Goal: Information Seeking & Learning: Learn about a topic

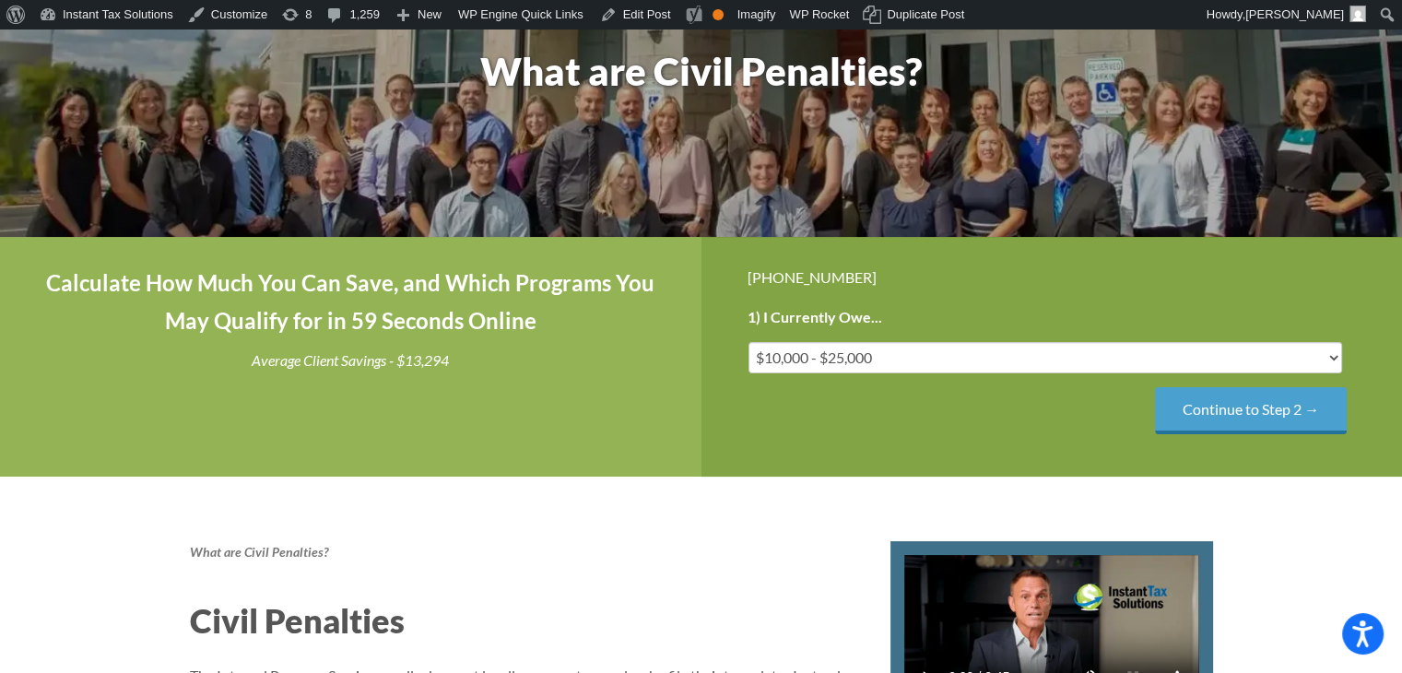
scroll to position [92, 0]
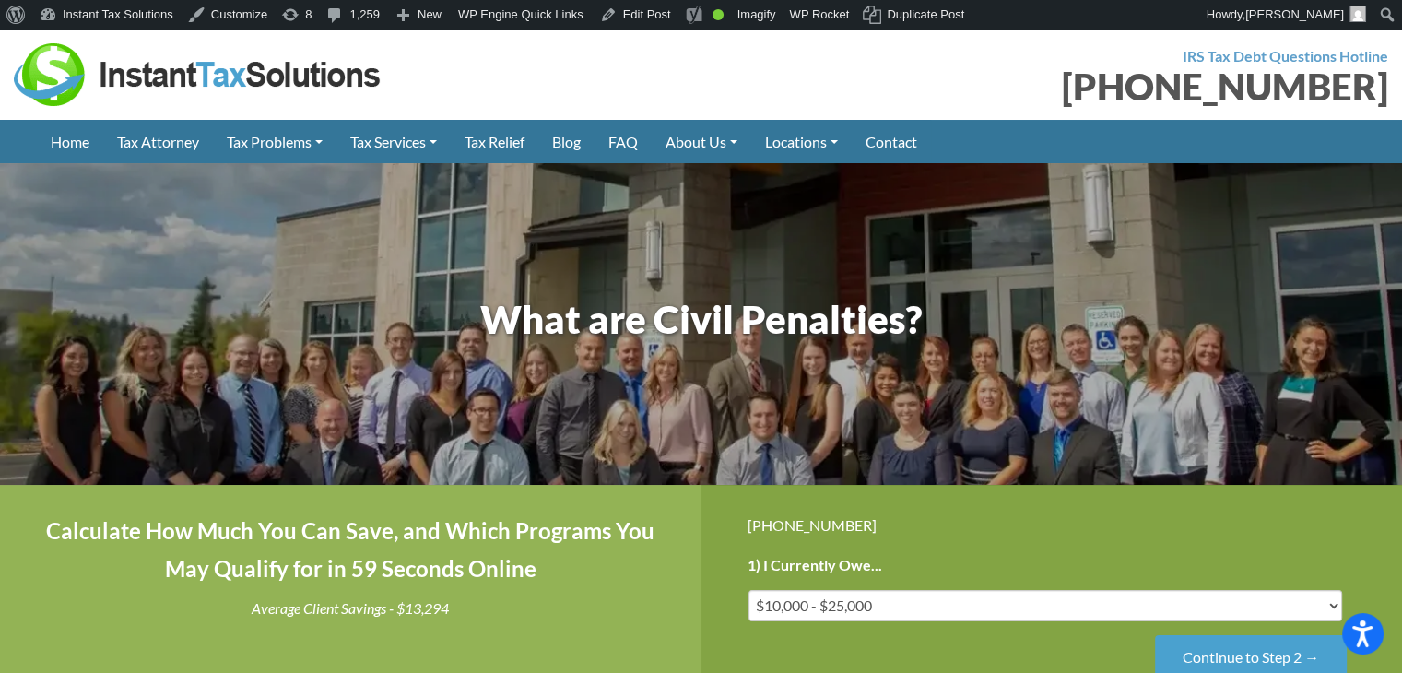
click at [516, 352] on div "What are Civil Penalties?" at bounding box center [701, 324] width 1051 height 82
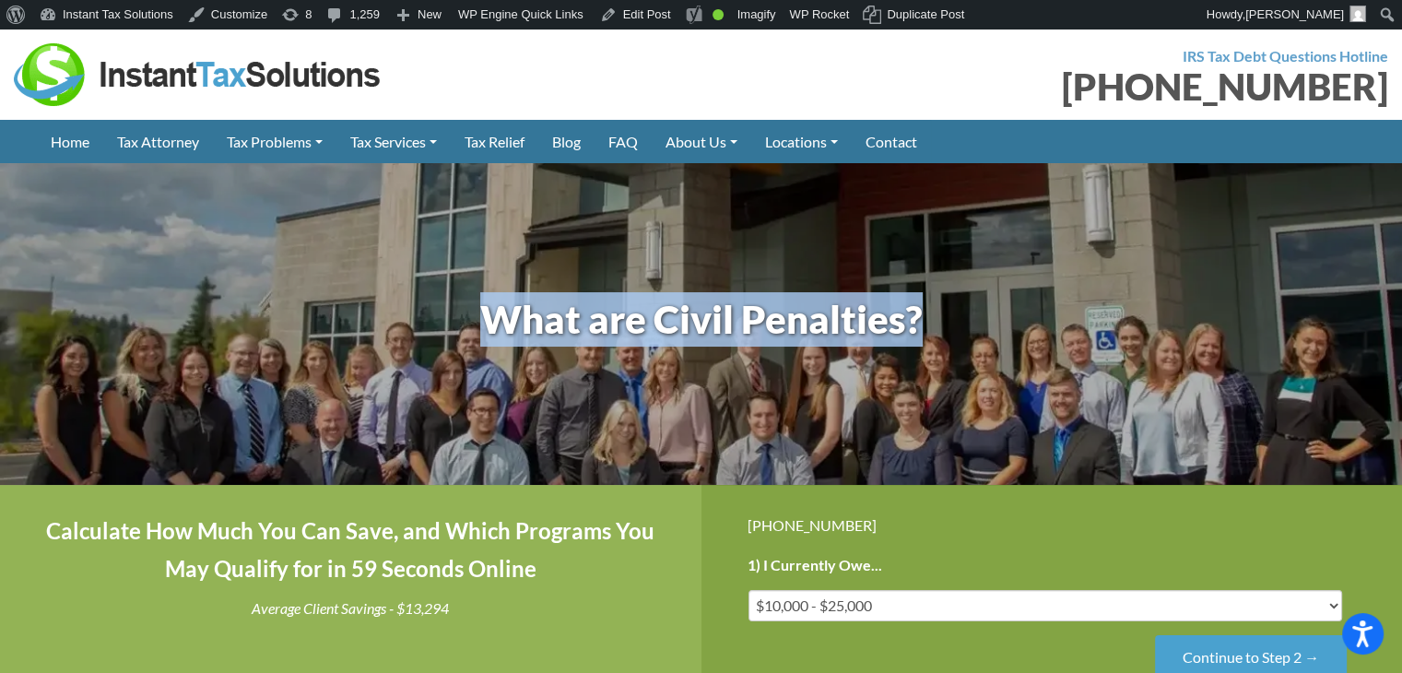
drag, startPoint x: 474, startPoint y: 314, endPoint x: 987, endPoint y: 323, distance: 513.5
click at [987, 323] on h1 "What are Civil Penalties?" at bounding box center [701, 319] width 1023 height 54
click at [637, 301] on h1 "What are Civil Penalties?" at bounding box center [701, 319] width 1023 height 54
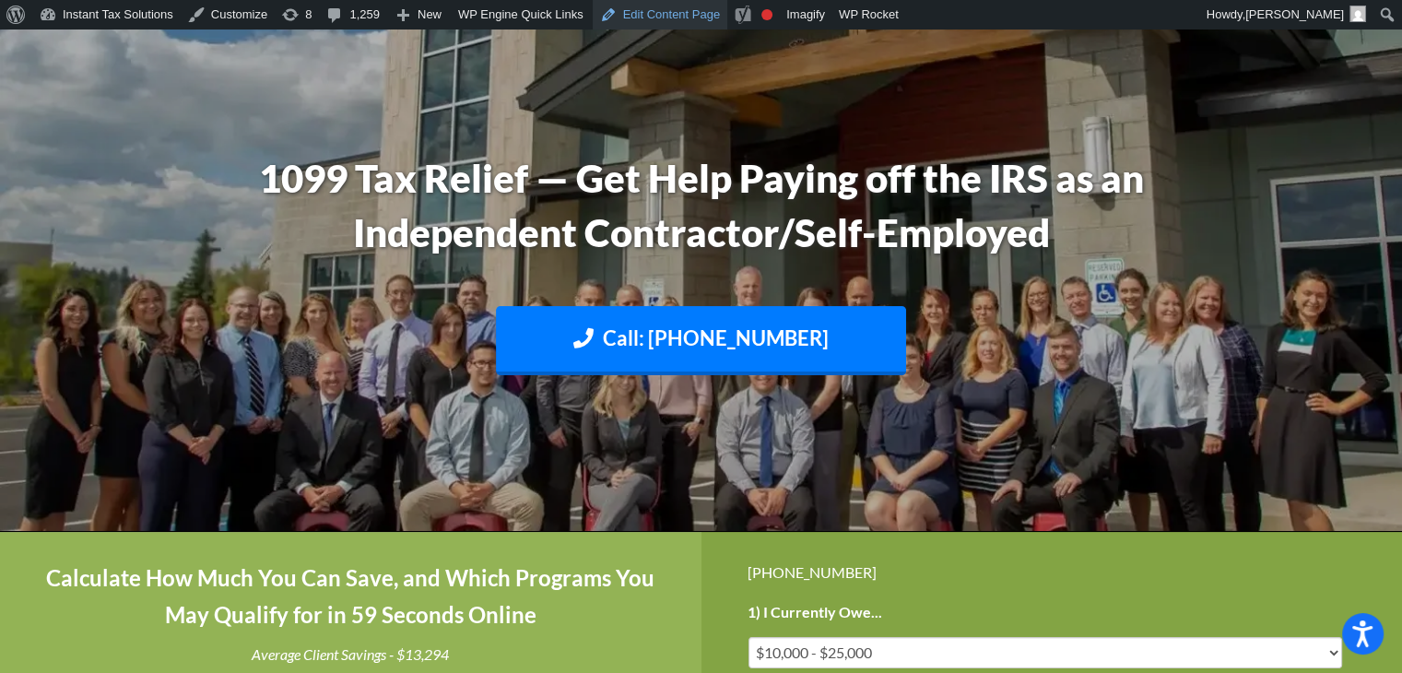
scroll to position [184, 0]
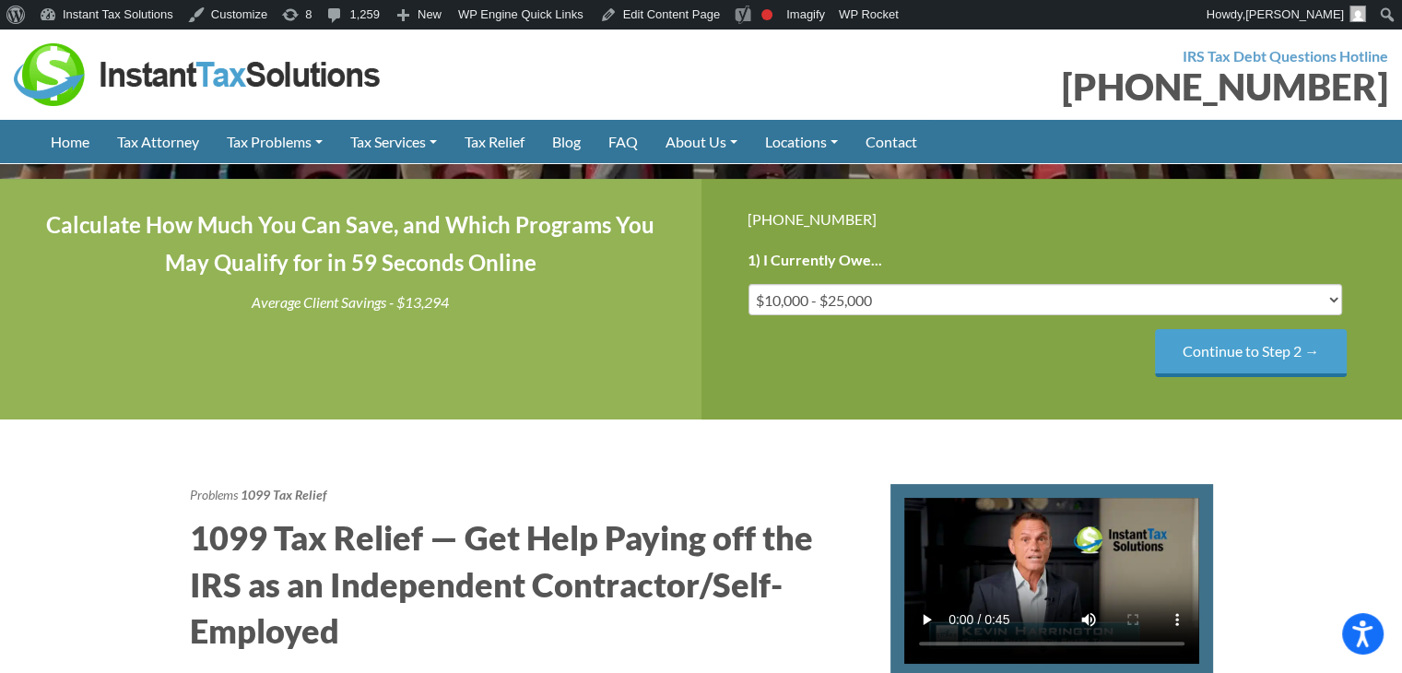
scroll to position [553, 0]
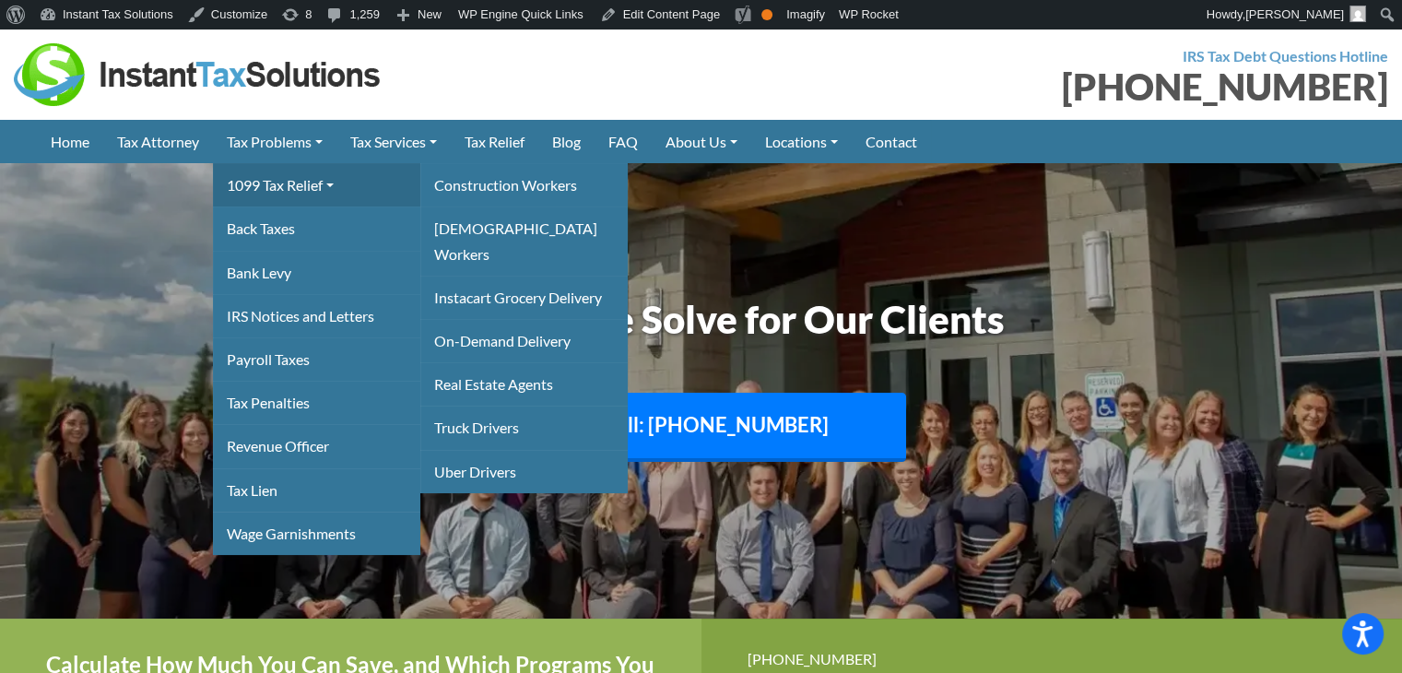
click at [304, 184] on link "1099 Tax Relief" at bounding box center [316, 184] width 207 height 43
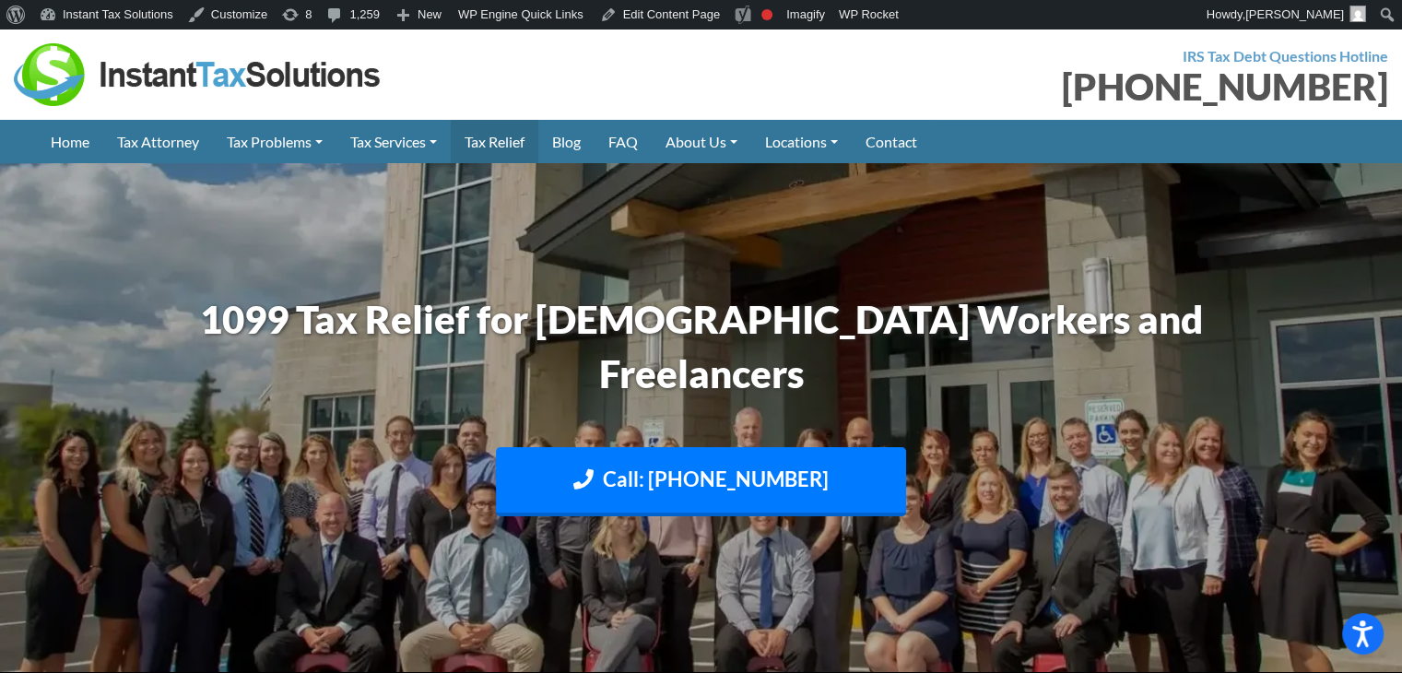
click at [510, 145] on link "Tax Relief" at bounding box center [495, 141] width 88 height 43
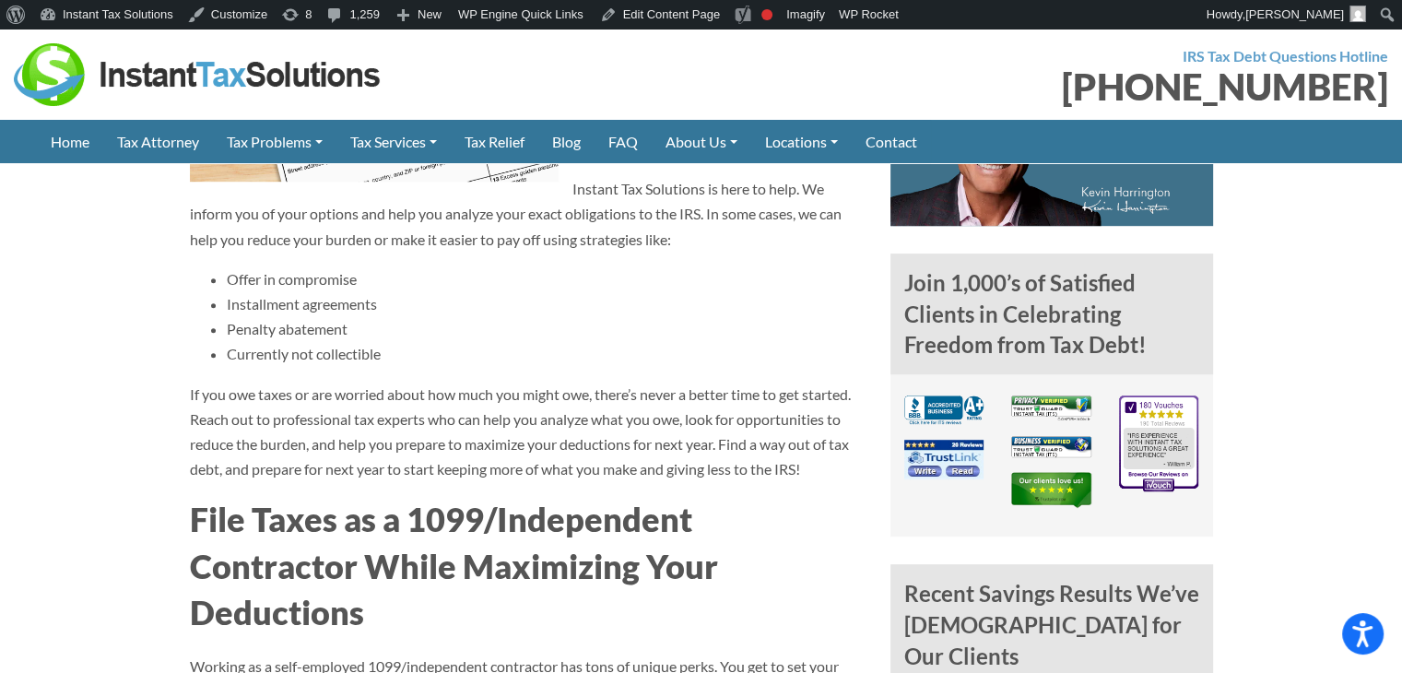
scroll to position [922, 0]
